Goal: Obtain resource: Obtain resource

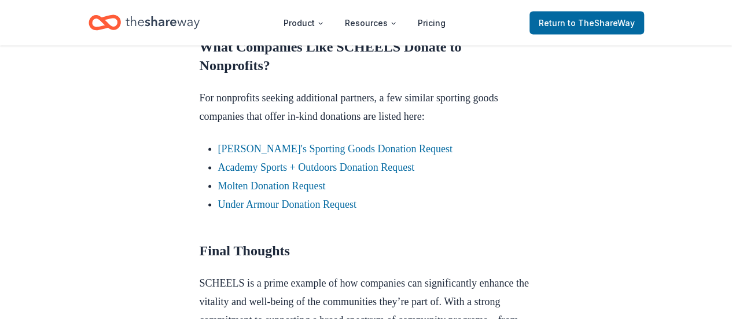
scroll to position [1215, 0]
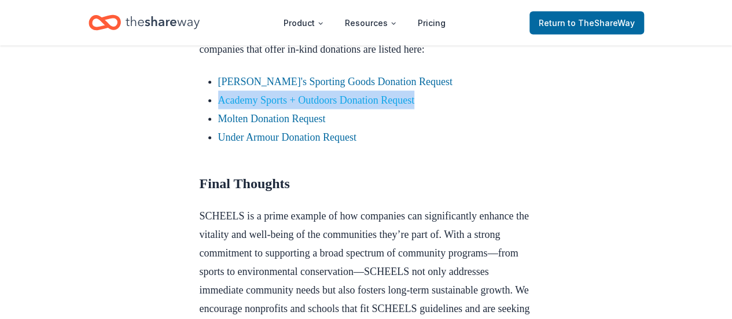
drag, startPoint x: 434, startPoint y: 178, endPoint x: 218, endPoint y: 174, distance: 215.9
click at [218, 109] on li "Academy Sports + Outdoors Donation Request" at bounding box center [375, 100] width 315 height 19
copy link "Academy Sports + Outdoors Donation Request"
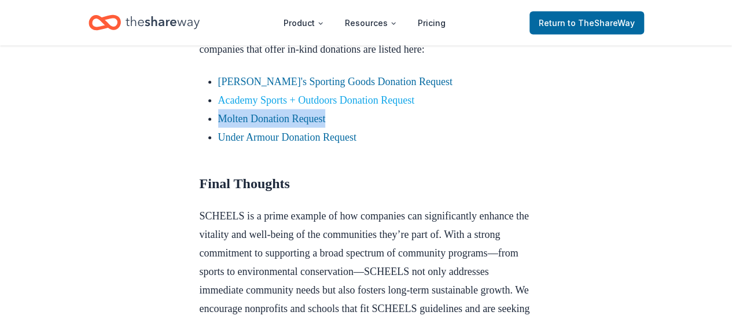
drag, startPoint x: 346, startPoint y: 193, endPoint x: 279, endPoint y: 179, distance: 68.0
click at [219, 128] on li "Molten Donation Request" at bounding box center [375, 118] width 315 height 19
copy link "Molten Donation Request"
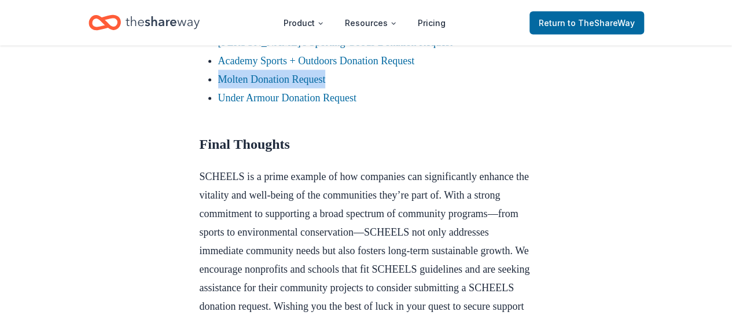
scroll to position [1273, 0]
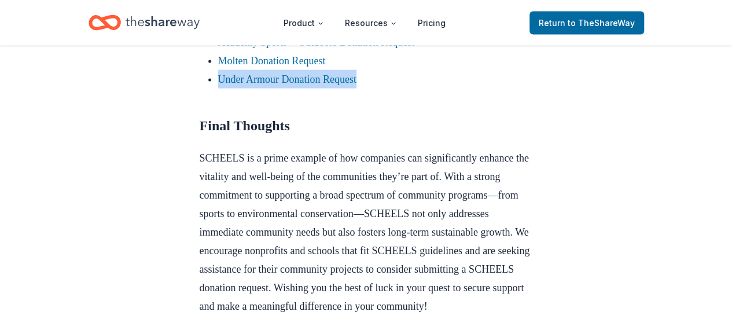
drag, startPoint x: 372, startPoint y: 157, endPoint x: 218, endPoint y: 159, distance: 154.5
click at [218, 89] on li "Under Armour Donation Request" at bounding box center [375, 79] width 315 height 19
copy link "Under Armour Donation Request"
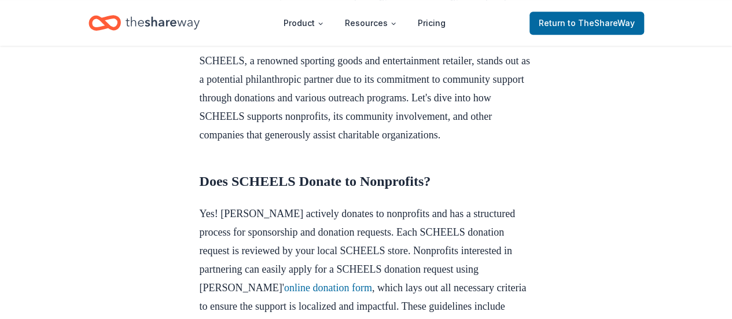
scroll to position [0, 0]
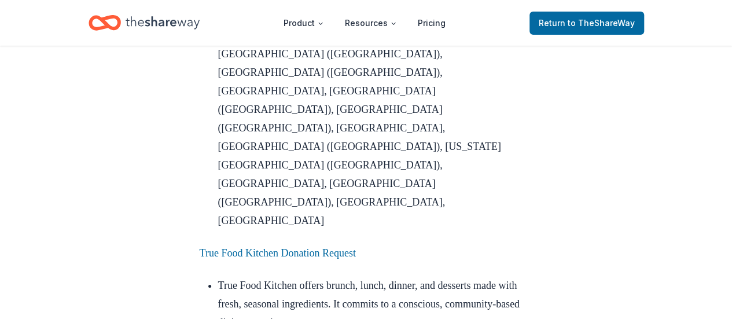
scroll to position [1968, 0]
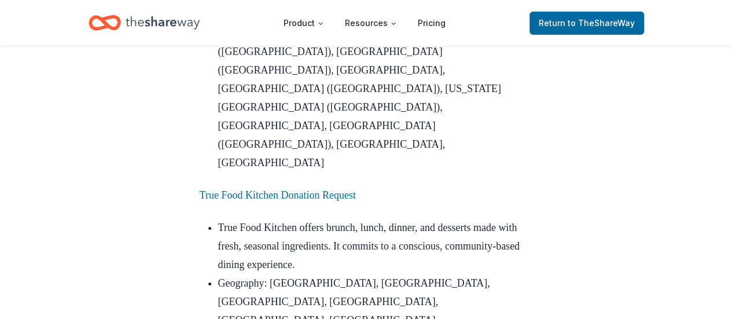
drag, startPoint x: 375, startPoint y: 126, endPoint x: 247, endPoint y: 132, distance: 128.6
copy link "[PERSON_NAME] Deli Donation Request"
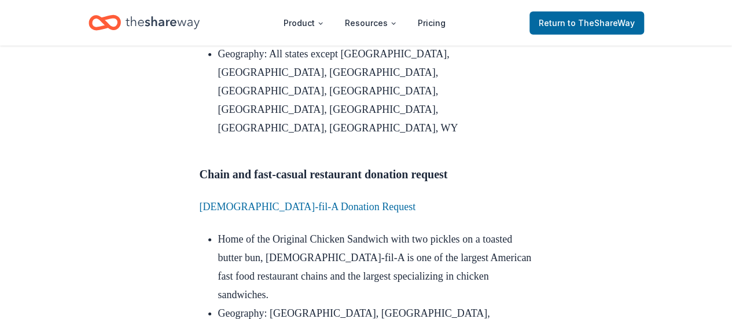
scroll to position [3878, 0]
